Goal: Understand process/instructions: Learn how to perform a task or action

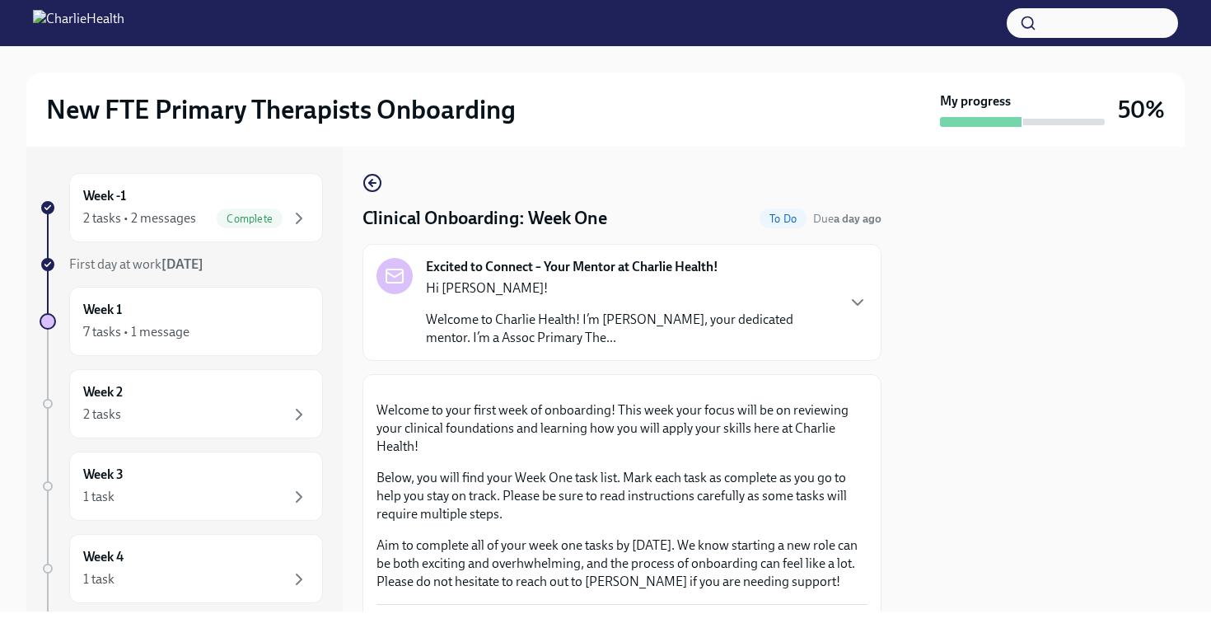
scroll to position [2749, 0]
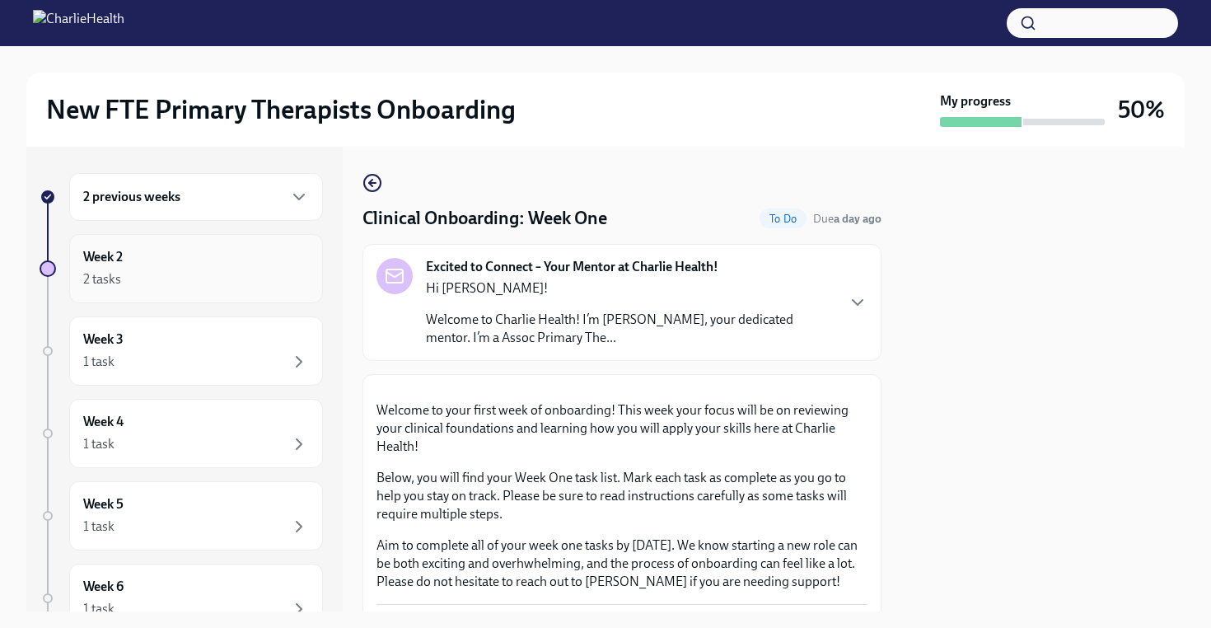
click at [137, 273] on div "2 tasks" at bounding box center [196, 279] width 226 height 20
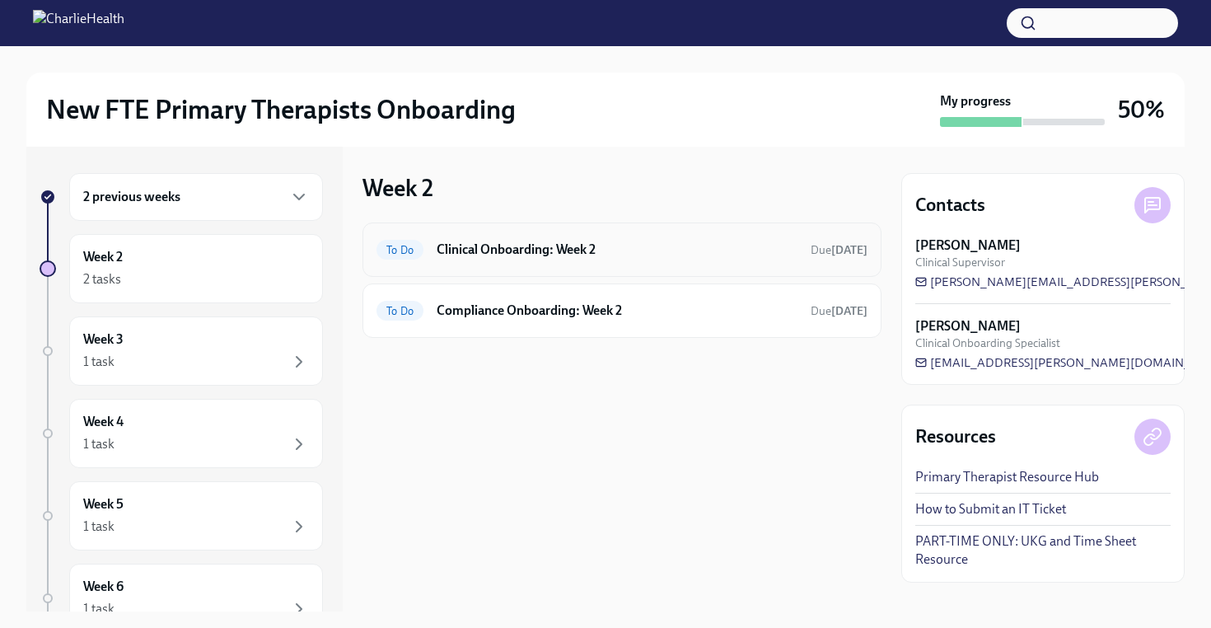
click at [676, 249] on h6 "Clinical Onboarding: Week 2" at bounding box center [617, 250] width 361 height 18
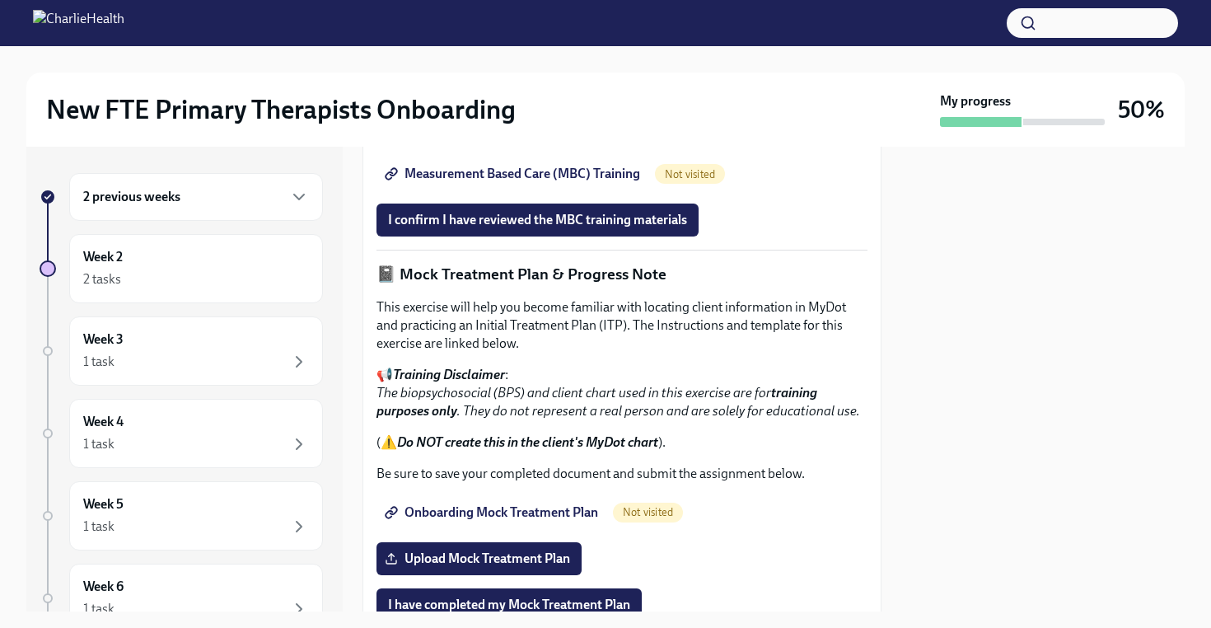
scroll to position [1058, 0]
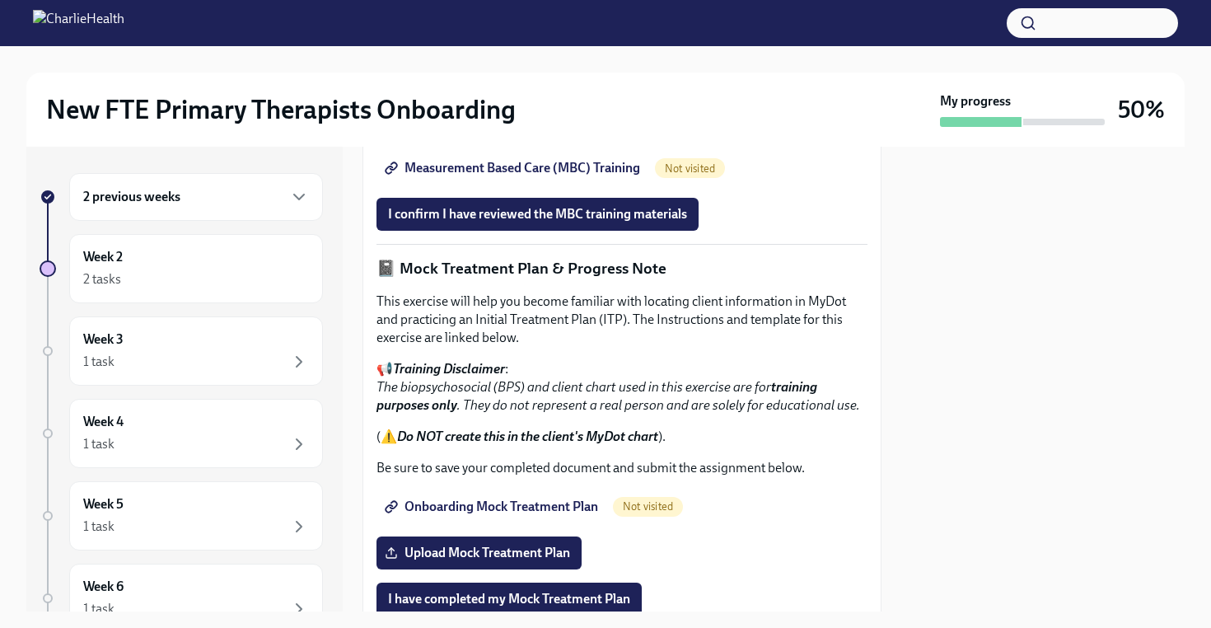
click at [554, 176] on span "Measurement Based Care (MBC) Training" at bounding box center [514, 168] width 252 height 16
